Goal: Task Accomplishment & Management: Use online tool/utility

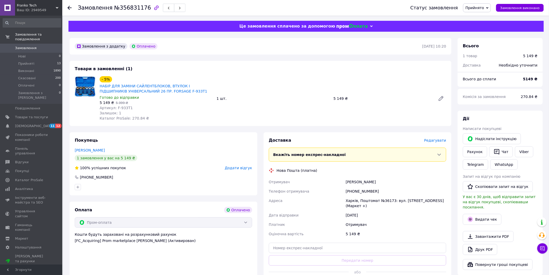
click at [438, 144] on div "Доставка Редагувати Вкажіть номер експрес-накладної Обов'язково введіть номер е…" at bounding box center [358, 212] width 178 height 151
click at [439, 141] on span "Редагувати" at bounding box center [435, 140] width 22 height 4
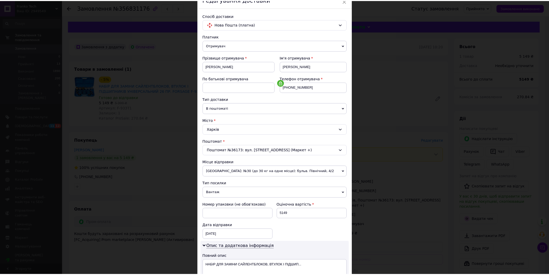
scroll to position [129, 0]
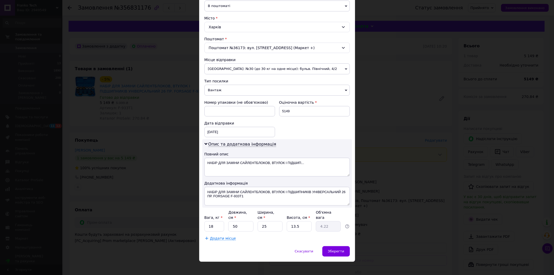
click at [220, 227] on div "Платник Отримувач Відправник Прізвище отримувача Старцун Ім'я отримувача Андрей…" at bounding box center [276, 85] width 145 height 309
click at [244, 221] on input "50" at bounding box center [240, 226] width 25 height 10
type input "5"
type input "0.42"
type input "4"
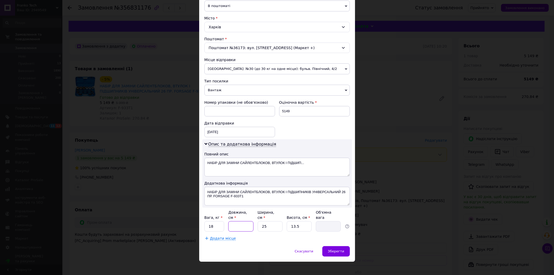
type input "0.34"
type input "40"
type input "3.38"
type input "40"
drag, startPoint x: 334, startPoint y: 244, endPoint x: 305, endPoint y: 222, distance: 36.7
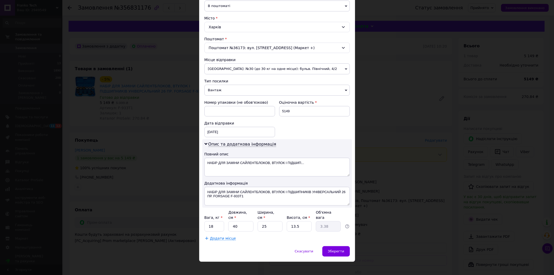
click at [308, 224] on div "× Редагування доставки Спосіб доставки Нова Пошта (платна) Платник Отримувач Ві…" at bounding box center [277, 76] width 156 height 372
click at [305, 222] on input "13.5" at bounding box center [299, 226] width 25 height 10
type input "13."
type input "3.25"
type input "1"
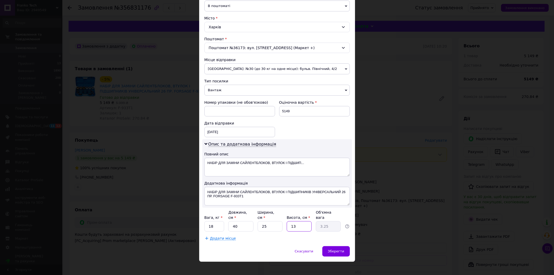
type input "0.25"
type input "11"
type input "2.75"
type input "11"
click at [334, 246] on div "Зберегти" at bounding box center [335, 251] width 27 height 10
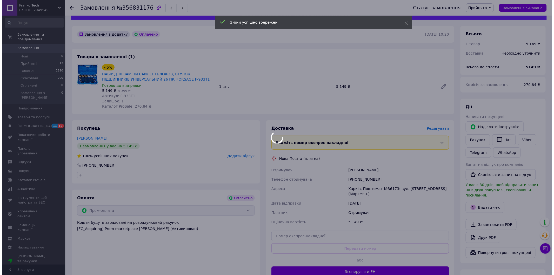
scroll to position [58, 0]
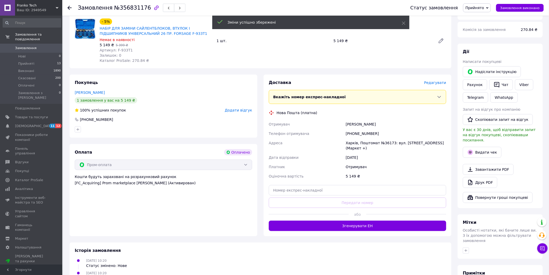
click at [333, 224] on button "Згенерувати ЕН" at bounding box center [358, 225] width 178 height 10
click at [484, 148] on div "Дії Написати покупцеві   Надіслати інструкцію Рахунок   Чат Viber Telegram What…" at bounding box center [500, 126] width 75 height 154
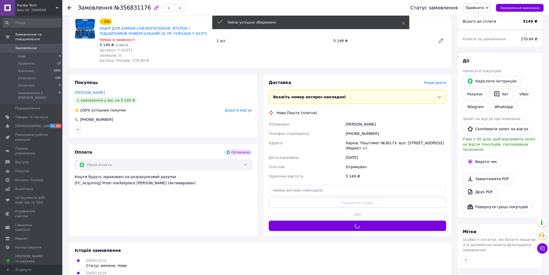
click at [462, 157] on div "Дії Написати покупцеві   Надіслати інструкцію Рахунок   Чат Viber Telegram What…" at bounding box center [500, 135] width 85 height 164
click at [469, 159] on icon "button" at bounding box center [470, 161] width 5 height 5
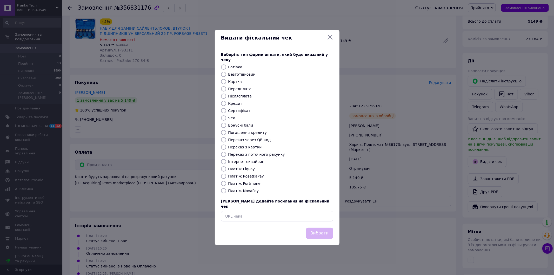
click at [233, 75] on label "Безготівковий" at bounding box center [241, 74] width 27 height 4
click at [226, 75] on input "Безготівковий" at bounding box center [223, 74] width 5 height 5
radio input "true"
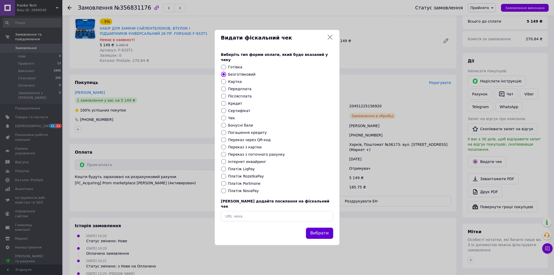
click at [320, 230] on button "Вибрати" at bounding box center [319, 232] width 27 height 11
click at [319, 227] on div "Вибрати" at bounding box center [319, 232] width 29 height 13
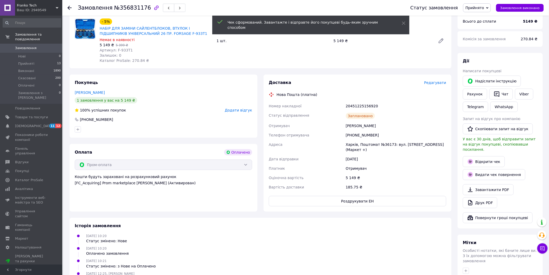
click at [435, 84] on span "Редагувати" at bounding box center [435, 82] width 22 height 4
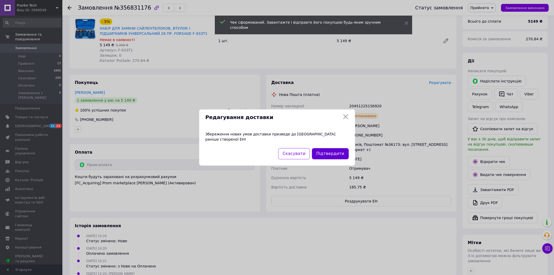
click at [328, 152] on button "Підтвердити" at bounding box center [330, 153] width 37 height 11
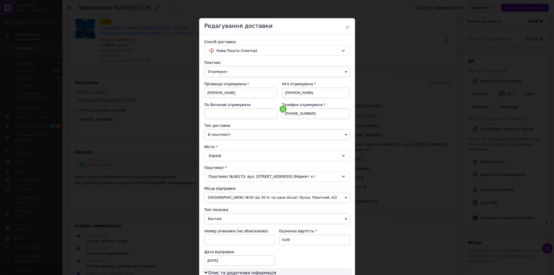
click at [228, 136] on span "В поштоматі" at bounding box center [276, 134] width 145 height 11
click at [224, 146] on li "У відділенні" at bounding box center [276, 145] width 145 height 8
click at [223, 151] on div "Харків" at bounding box center [276, 155] width 145 height 10
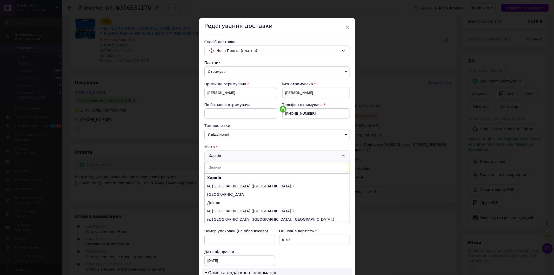
click at [219, 180] on li "Харків" at bounding box center [277, 177] width 145 height 8
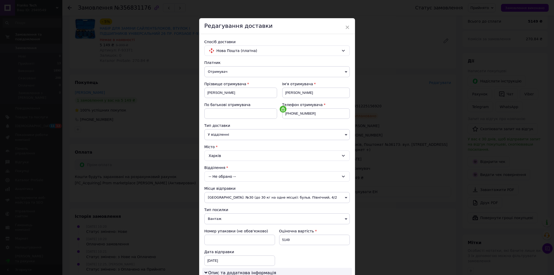
click at [219, 174] on div "-- Не обрано --" at bounding box center [276, 176] width 145 height 10
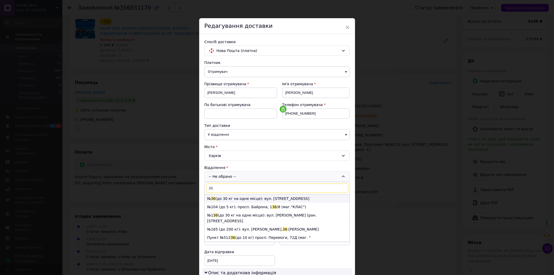
type input "36"
click at [234, 197] on li "№ 36 (до 30 кг на одне місце): вул. Москалівська, 91" at bounding box center [277, 198] width 145 height 8
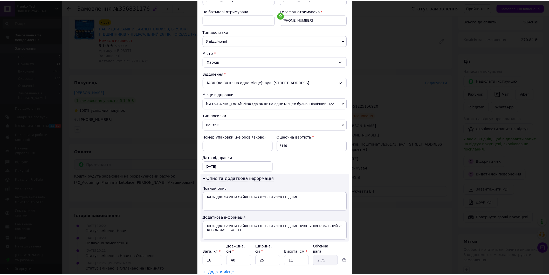
scroll to position [129, 0]
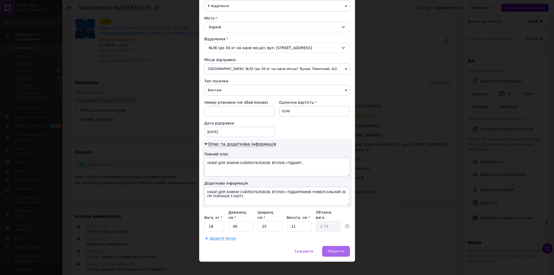
click at [340, 246] on div "Зберегти" at bounding box center [335, 251] width 27 height 10
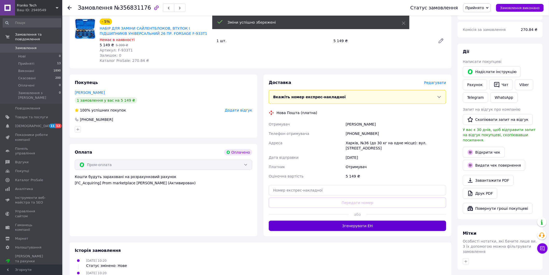
click at [341, 220] on button "Згенерувати ЕН" at bounding box center [358, 225] width 178 height 10
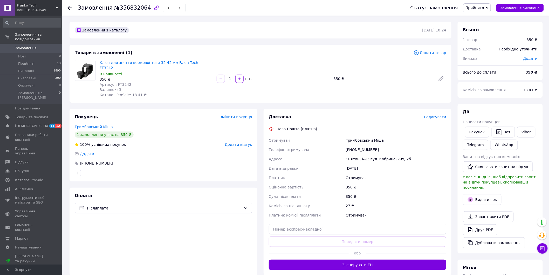
click at [424, 114] on div "Доставка" at bounding box center [347, 117] width 156 height 6
click at [442, 115] on span "Редагувати" at bounding box center [435, 117] width 22 height 4
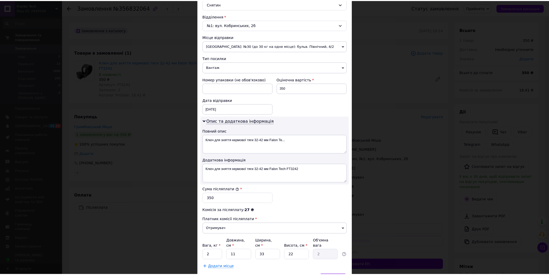
scroll to position [180, 0]
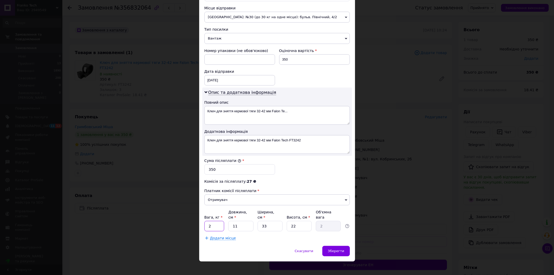
click at [217, 221] on input "2" at bounding box center [214, 226] width 20 height 10
type input "0.5"
click at [249, 221] on input "11" at bounding box center [240, 226] width 25 height 10
click at [280, 221] on input "33" at bounding box center [270, 226] width 25 height 10
type input "3"
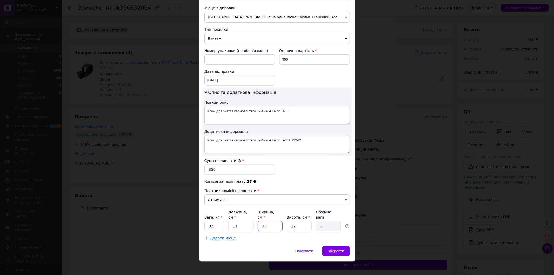
type input "0.18"
type input "5"
type input "0.3"
type input "5"
drag, startPoint x: 304, startPoint y: 219, endPoint x: 282, endPoint y: 221, distance: 21.9
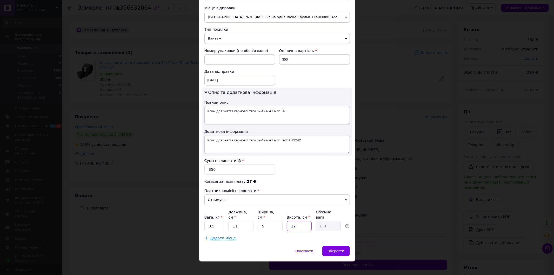
click at [282, 221] on div "Вага, кг * 0.5 Довжина, см * 11 Ширина, см * 5 Висота, см * 22 Об'ємна вага 0.3" at bounding box center [276, 220] width 145 height 22
type input "4"
type input "0.1"
type input "4"
click at [341, 235] on div "Додати місце" at bounding box center [276, 237] width 145 height 5
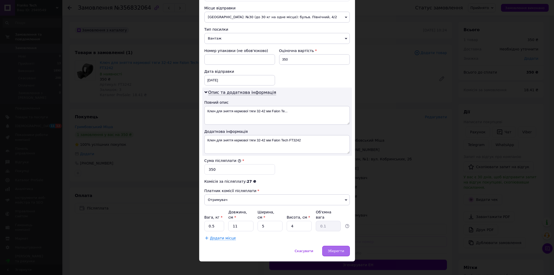
click at [339, 249] on div "Зберегти" at bounding box center [335, 251] width 27 height 10
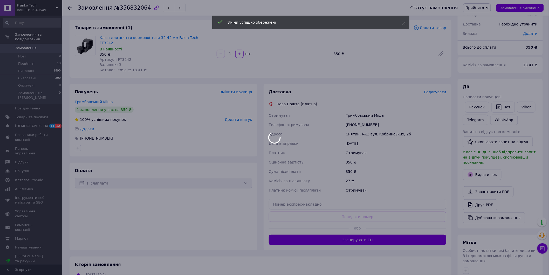
scroll to position [29, 0]
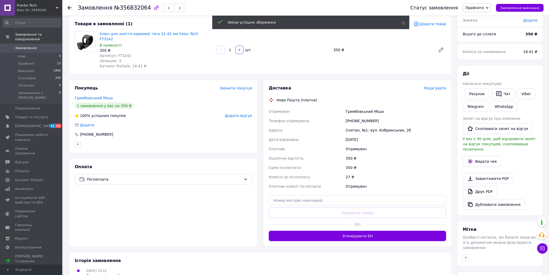
click at [343, 232] on button "Згенерувати ЕН" at bounding box center [358, 236] width 178 height 10
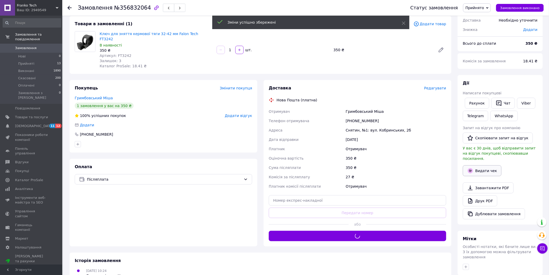
click at [480, 165] on button "Видати чек" at bounding box center [482, 170] width 39 height 11
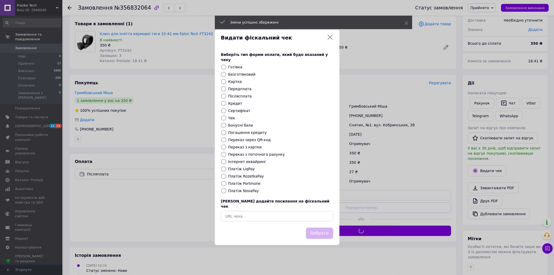
click at [219, 72] on div "Виберіть тип форми оплати, який буде вказаний у чеку Готівка Безготівковий Карт…" at bounding box center [277, 137] width 125 height 182
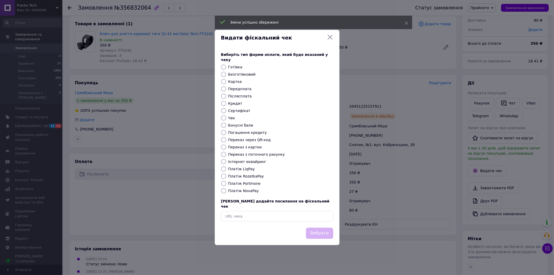
click at [221, 73] on input "Безготівковий" at bounding box center [223, 74] width 5 height 5
radio input "true"
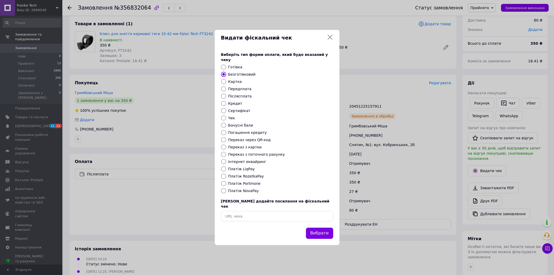
click at [306, 226] on div "Вибрати" at bounding box center [277, 232] width 114 height 13
drag, startPoint x: 307, startPoint y: 224, endPoint x: 310, endPoint y: 225, distance: 3.6
click at [310, 226] on div "Вибрати" at bounding box center [319, 232] width 29 height 13
click at [310, 227] on button "Вибрати" at bounding box center [319, 232] width 27 height 11
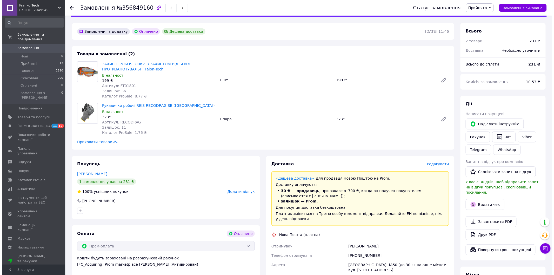
scroll to position [86, 0]
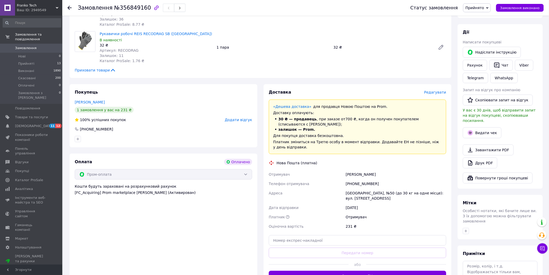
click at [435, 92] on span "Редагувати" at bounding box center [435, 92] width 22 height 4
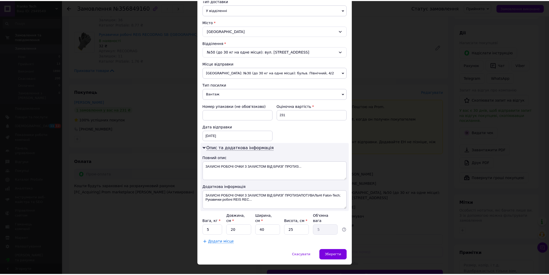
scroll to position [129, 0]
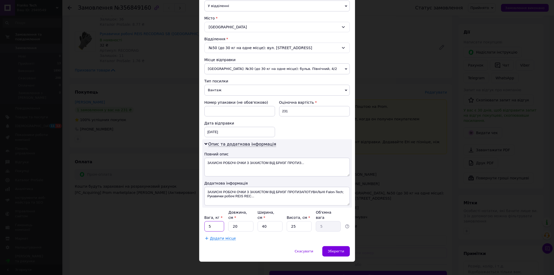
click at [218, 221] on input "5" at bounding box center [214, 226] width 20 height 10
type input "0.6"
click at [242, 225] on input "20" at bounding box center [240, 226] width 25 height 10
click at [266, 223] on input "40" at bounding box center [270, 226] width 25 height 10
type input "4"
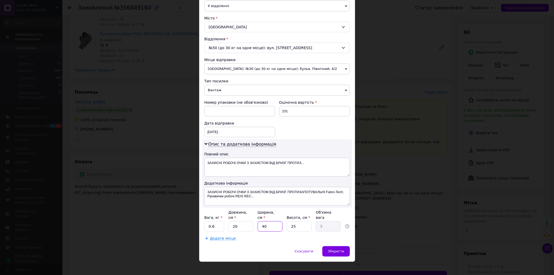
type input "0.5"
type input "1"
type input "0.13"
type input "10"
type input "1.25"
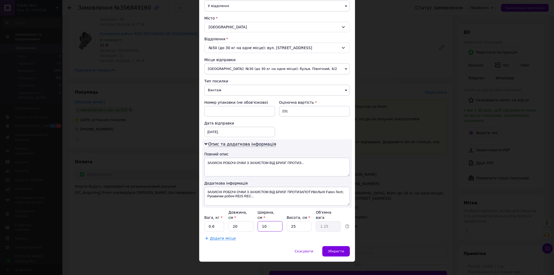
type input "10"
drag, startPoint x: 301, startPoint y: 225, endPoint x: 284, endPoint y: 225, distance: 17.1
click at [284, 225] on div "Вага, кг * 0.6 Довжина, см * 20 Ширина, см * 10 Висота, см * 25 Об'ємна вага 1.…" at bounding box center [276, 221] width 145 height 22
type input "4"
type input "0.2"
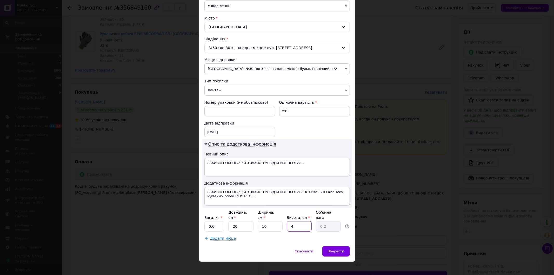
type input "4"
click at [347, 238] on div "Спосіб доставки Нова Пошта (платна) Платник Отримувач Відправник Прізвище отрим…" at bounding box center [277, 76] width 156 height 340
click at [340, 249] on span "Зберегти" at bounding box center [336, 251] width 16 height 4
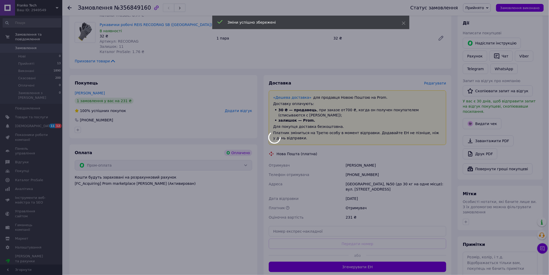
scroll to position [115, 0]
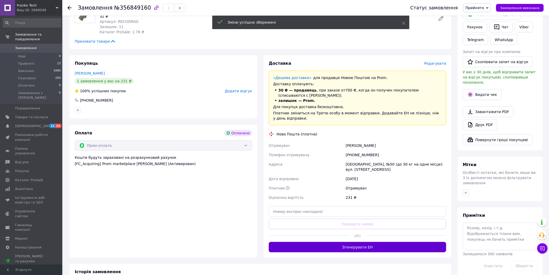
click at [347, 242] on button "Згенерувати ЕН" at bounding box center [358, 247] width 178 height 10
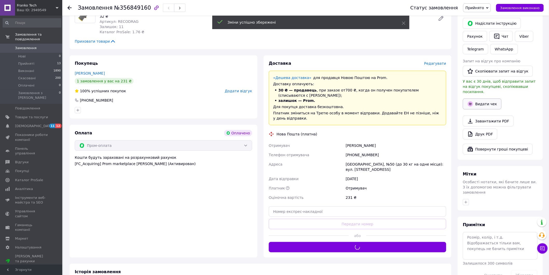
click at [489, 99] on button "Видати чек" at bounding box center [482, 103] width 39 height 11
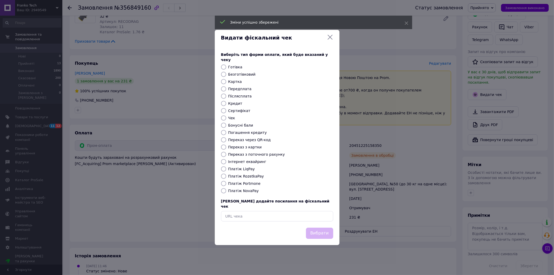
click at [229, 74] on label "Безготівковий" at bounding box center [241, 74] width 27 height 4
click at [226, 74] on input "Безготівковий" at bounding box center [223, 74] width 5 height 5
radio input "true"
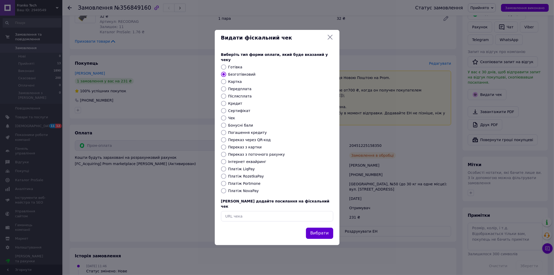
click at [311, 231] on button "Вибрати" at bounding box center [319, 232] width 27 height 11
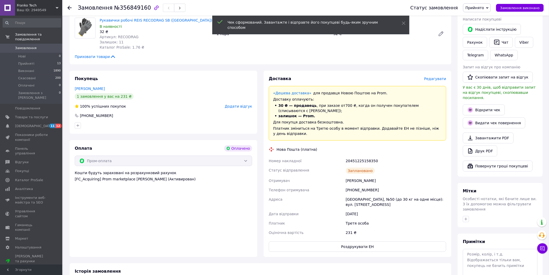
scroll to position [0, 0]
